Goal: Task Accomplishment & Management: Manage account settings

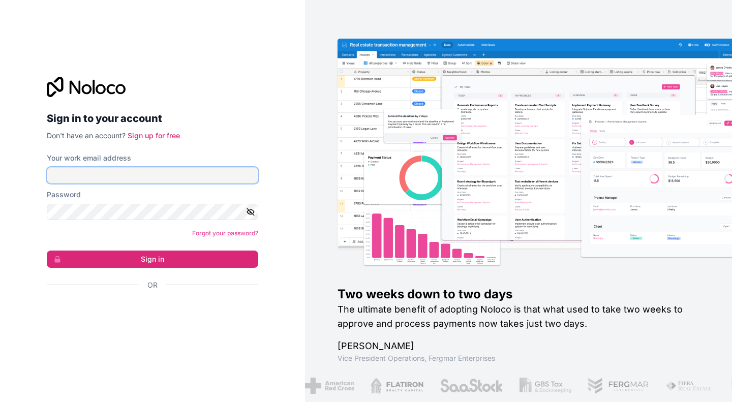
click at [102, 172] on input "Your work email address" at bounding box center [152, 175] width 211 height 16
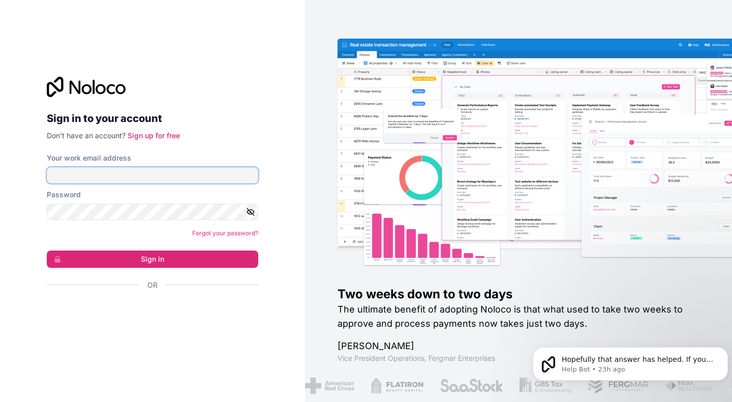
type input "[EMAIL_ADDRESS][DOMAIN_NAME]"
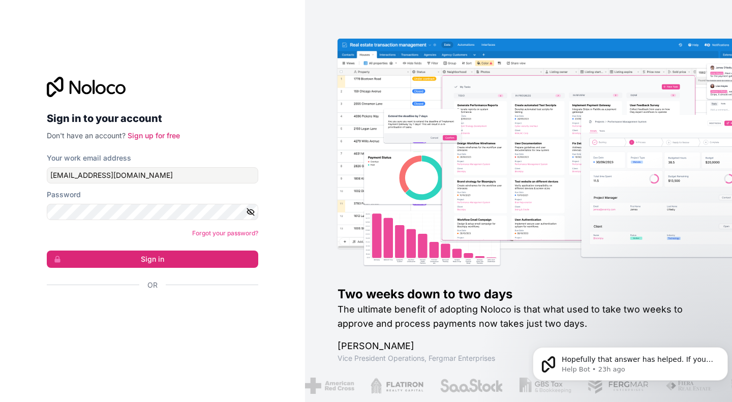
click at [252, 212] on icon "button" at bounding box center [250, 211] width 9 height 9
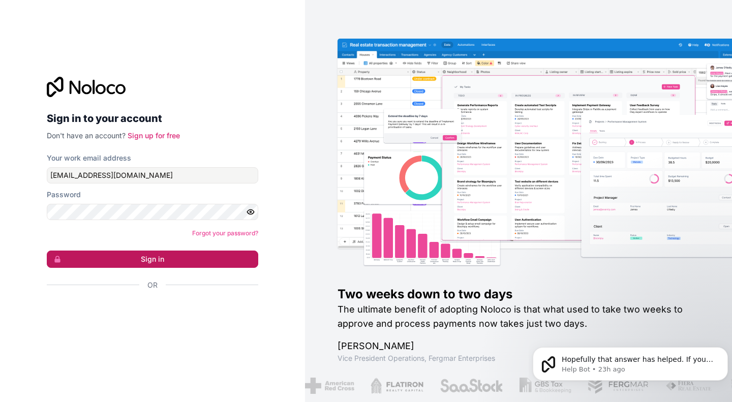
click at [215, 251] on button "Sign in" at bounding box center [152, 259] width 211 height 17
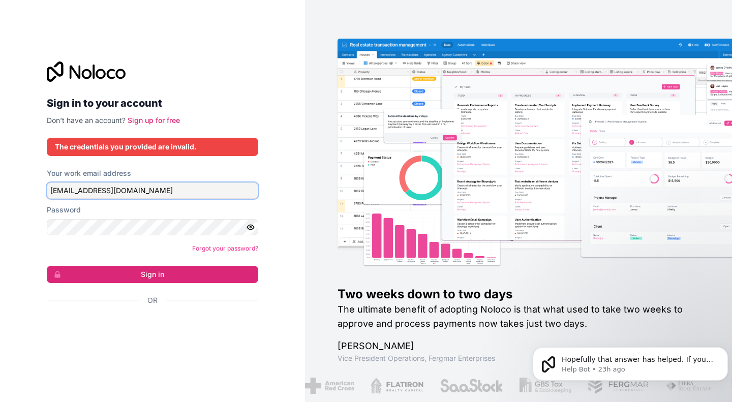
click at [129, 188] on input "[EMAIL_ADDRESS][DOMAIN_NAME]" at bounding box center [152, 190] width 211 height 16
type input "[EMAIL_ADDRESS][DOMAIN_NAME]"
click at [179, 285] on form "Your work email address [EMAIL_ADDRESS][DOMAIN_NAME] Password Forgot your passw…" at bounding box center [152, 254] width 211 height 173
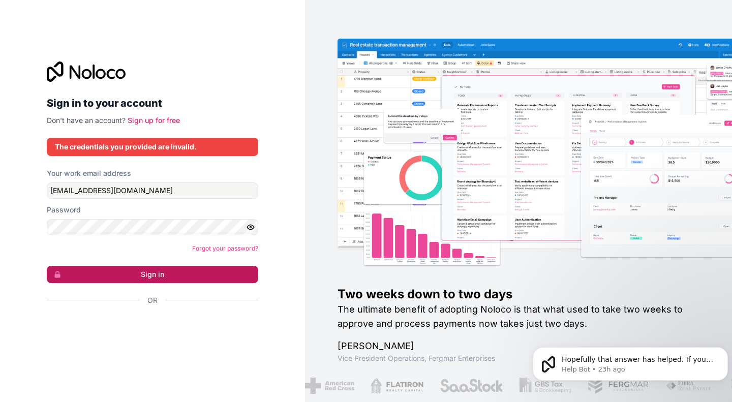
click at [180, 274] on button "Sign in" at bounding box center [152, 274] width 211 height 17
click at [175, 275] on button "Sign in" at bounding box center [152, 274] width 211 height 17
